Goal: Information Seeking & Learning: Learn about a topic

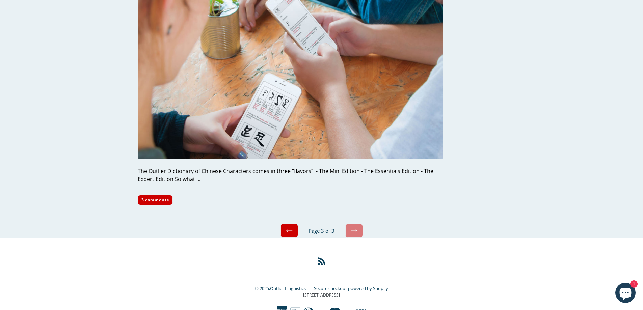
scroll to position [725, 0]
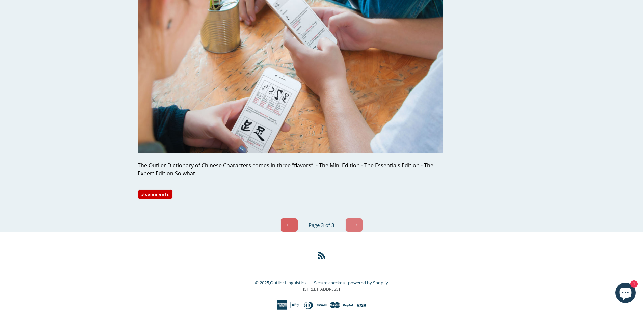
click at [289, 227] on icon at bounding box center [289, 225] width 7 height 7
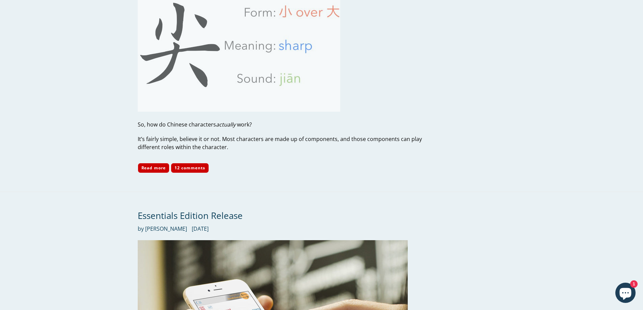
scroll to position [2474, 0]
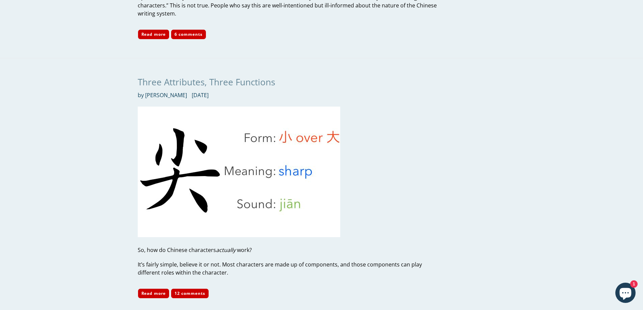
click at [251, 76] on link "Three Attributes, Three Functions" at bounding box center [206, 82] width 137 height 12
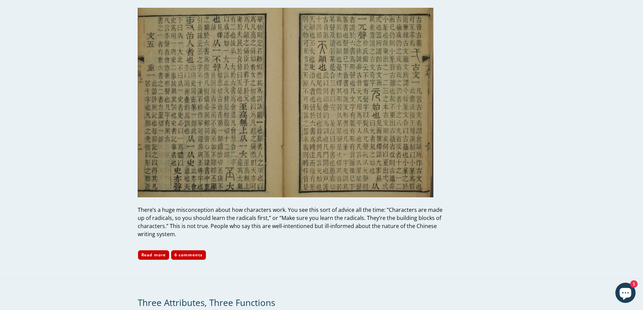
scroll to position [2137, 0]
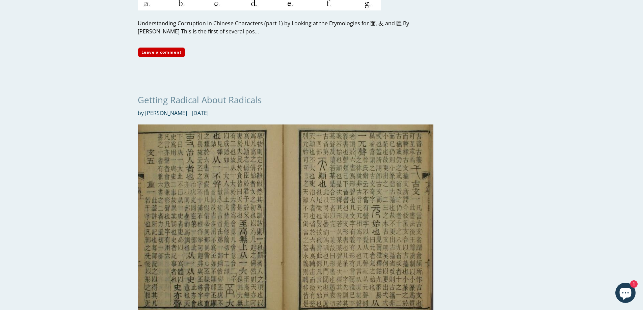
click at [176, 94] on link "Getting Radical About Radicals" at bounding box center [200, 100] width 124 height 12
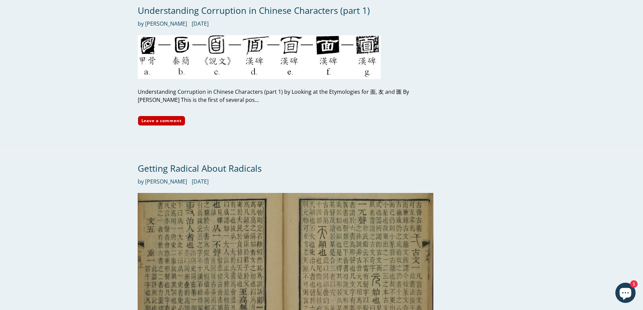
scroll to position [1968, 0]
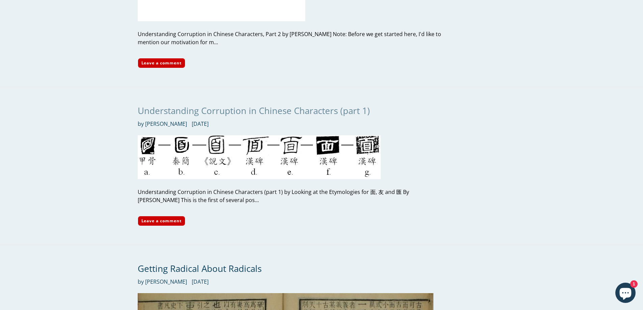
click at [262, 105] on link "Understanding Corruption in Chinese Characters (part 1)" at bounding box center [254, 111] width 232 height 12
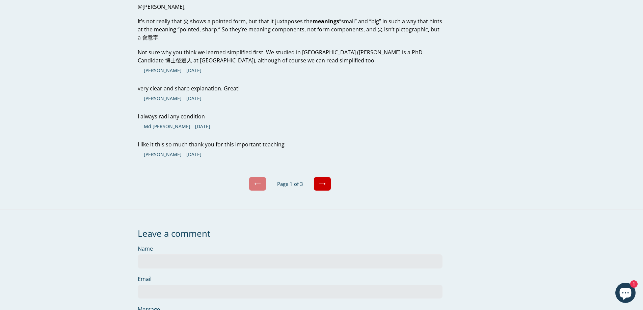
scroll to position [1417, 0]
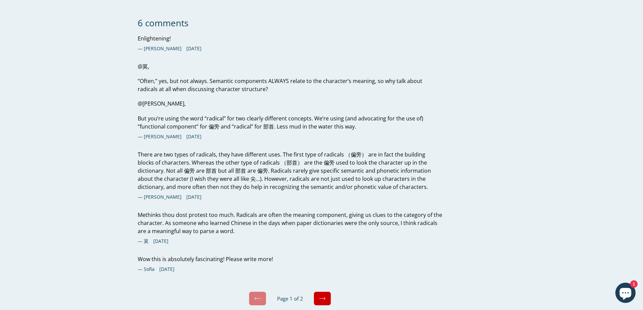
scroll to position [2227, 0]
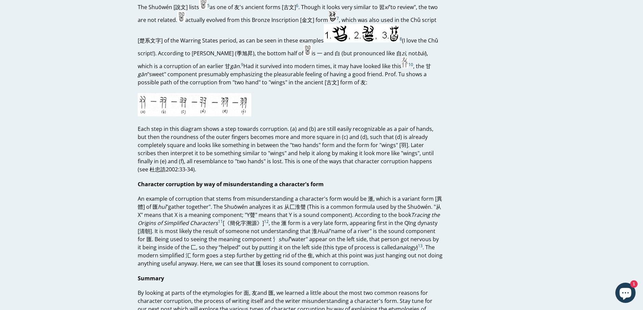
scroll to position [540, 0]
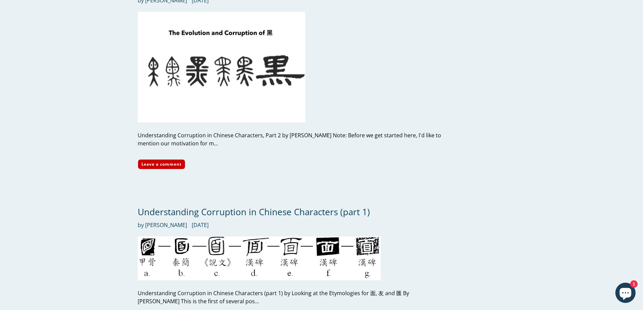
scroll to position [1766, 0]
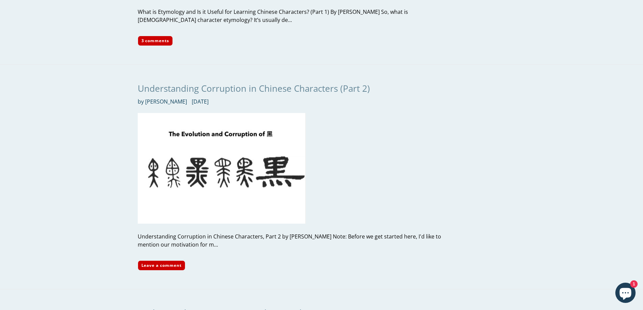
click at [186, 82] on link "Understanding Corruption in Chinese Characters (Part 2)" at bounding box center [254, 88] width 232 height 12
